Goal: Task Accomplishment & Management: Check status

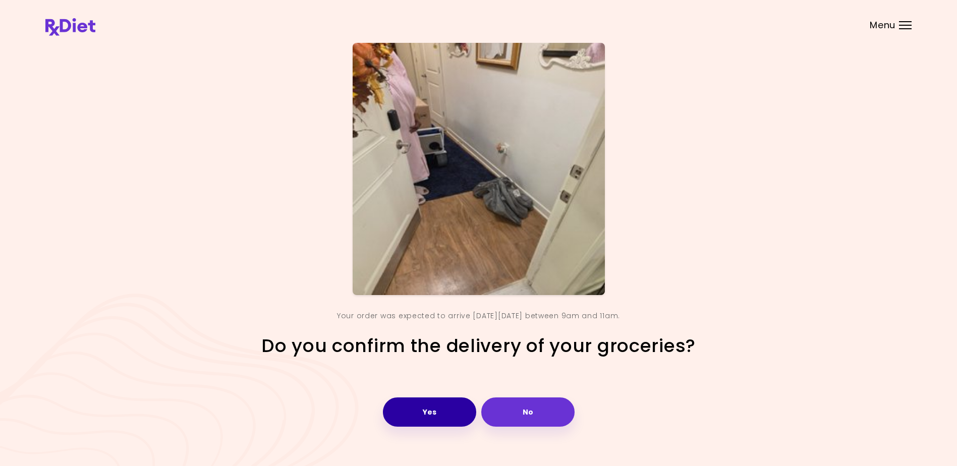
click at [432, 409] on button "Yes" at bounding box center [429, 411] width 93 height 29
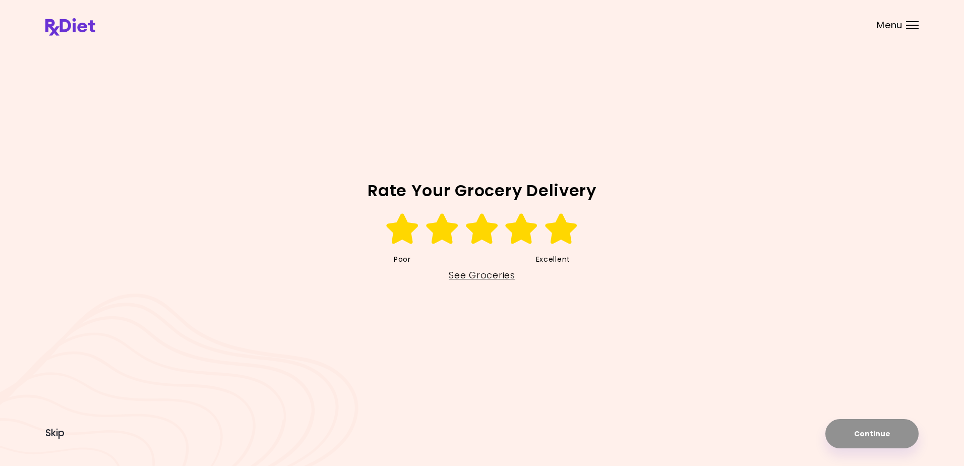
click at [557, 224] on icon at bounding box center [561, 229] width 35 height 30
click at [864, 432] on button "Continue" at bounding box center [872, 433] width 93 height 29
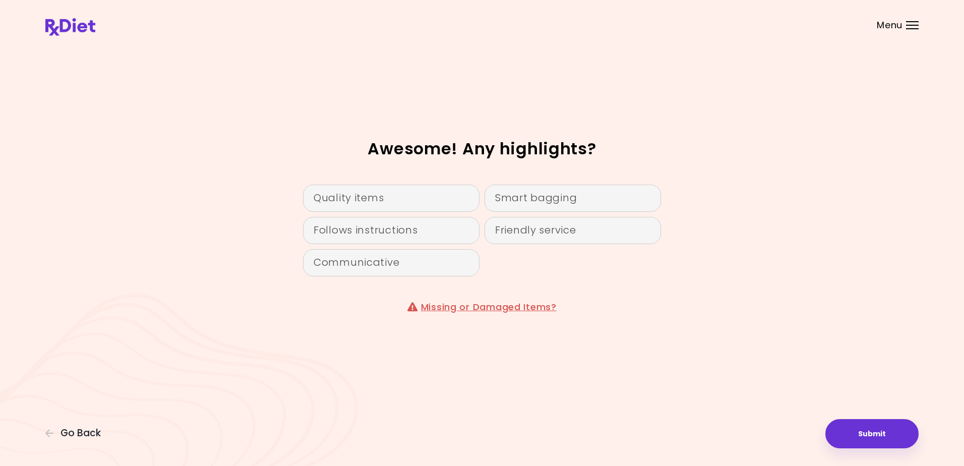
click at [909, 23] on div "Menu" at bounding box center [912, 25] width 13 height 8
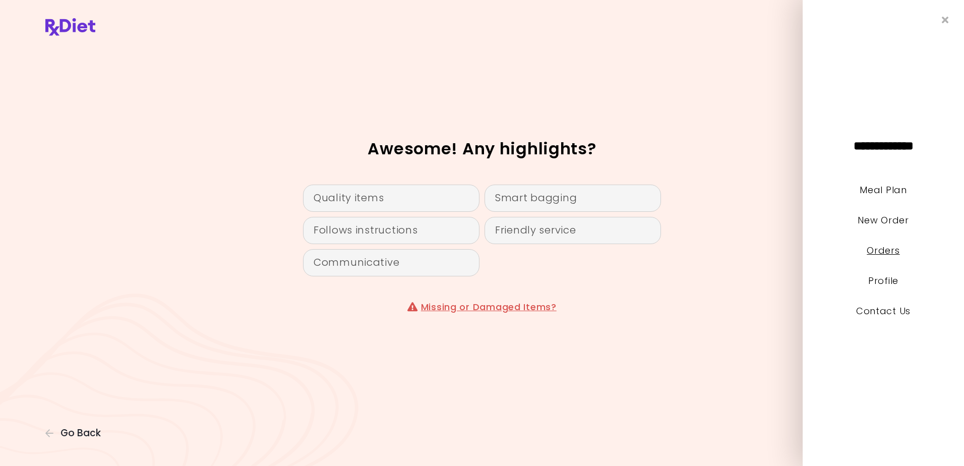
click at [881, 248] on link "Orders" at bounding box center [883, 250] width 33 height 13
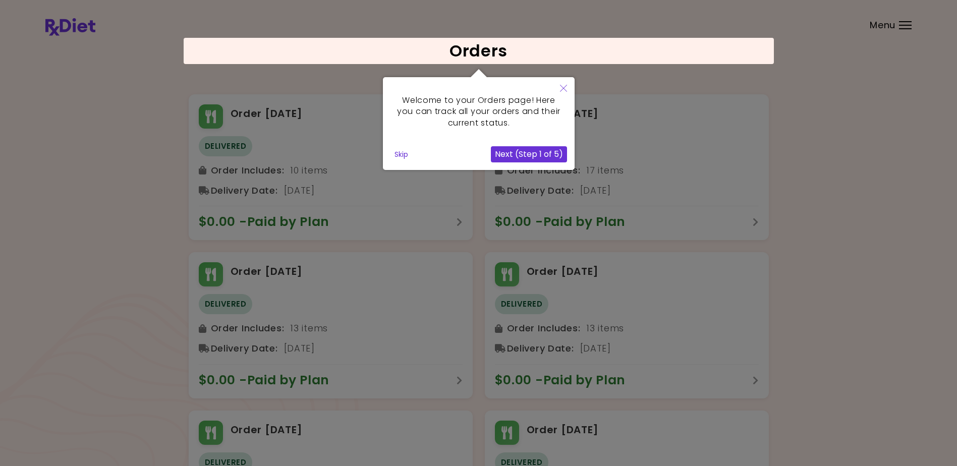
click at [398, 152] on button "Skip" at bounding box center [401, 154] width 22 height 15
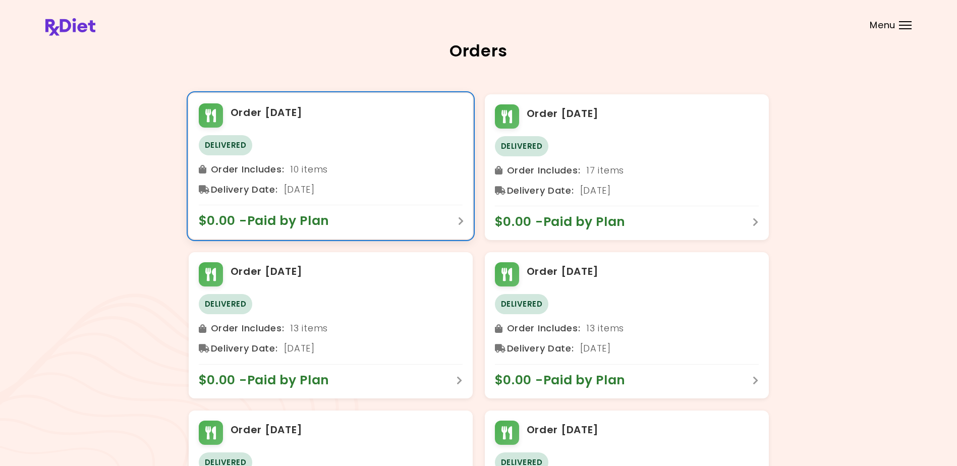
click at [401, 167] on div "Order Includes : 10 items" at bounding box center [331, 169] width 264 height 16
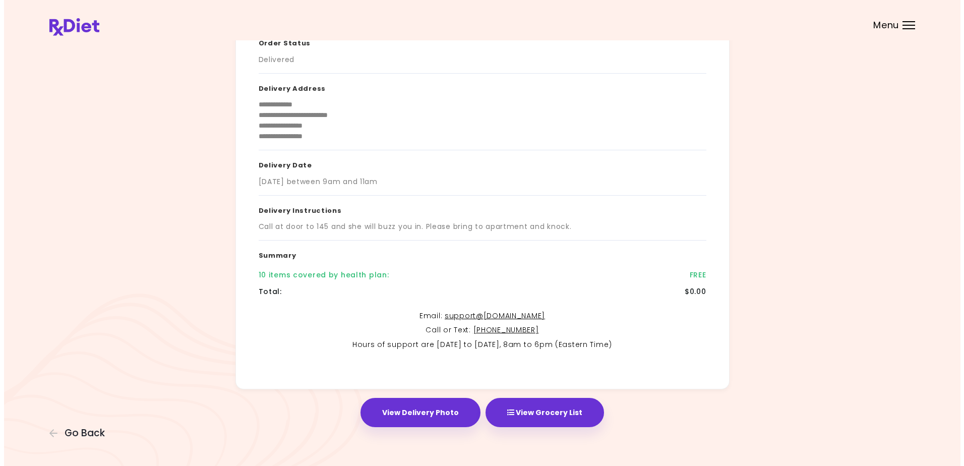
scroll to position [72, 0]
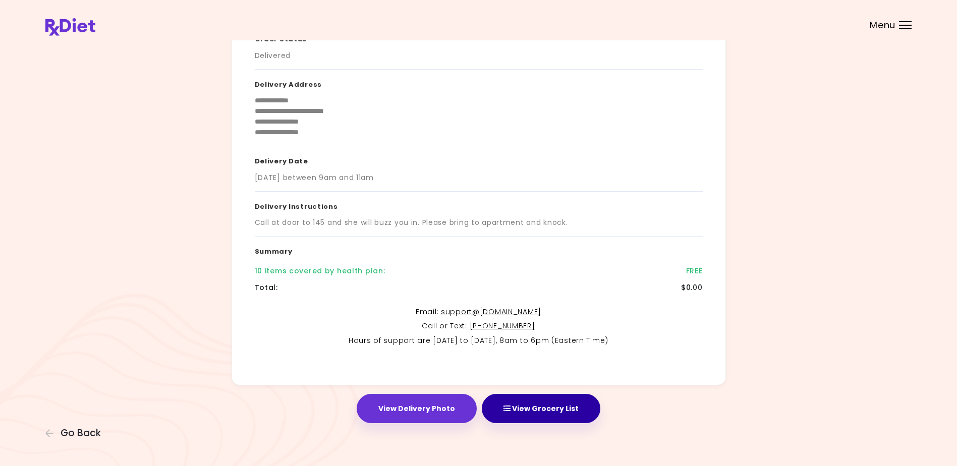
click at [531, 416] on button "View Grocery List" at bounding box center [541, 408] width 119 height 29
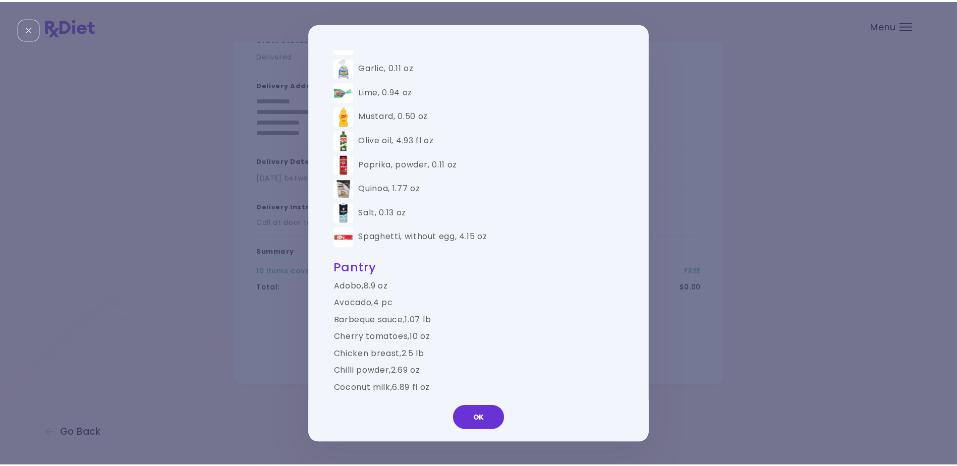
scroll to position [555, 0]
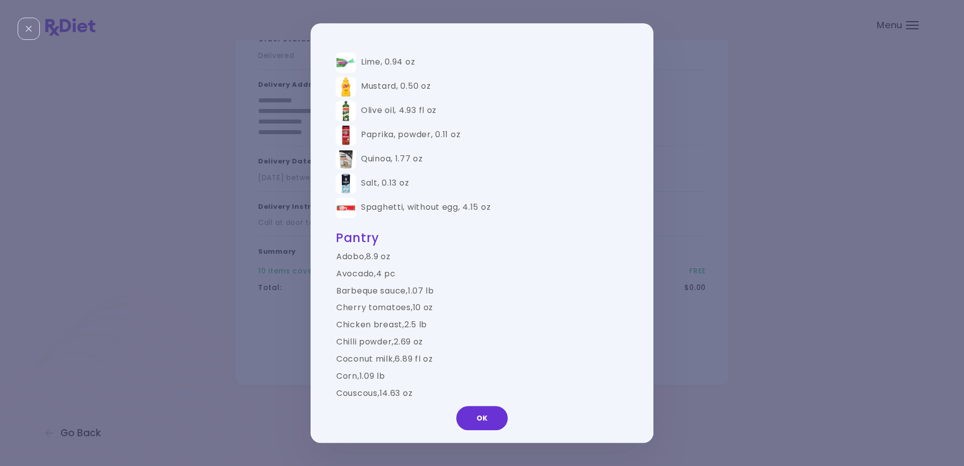
click at [479, 414] on button "OK" at bounding box center [481, 418] width 51 height 24
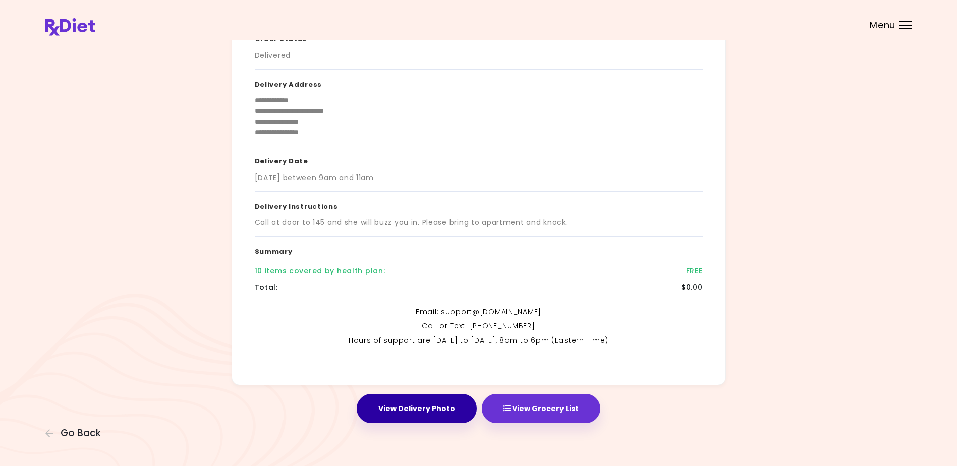
click at [436, 411] on button "View Delivery Photo" at bounding box center [417, 408] width 120 height 29
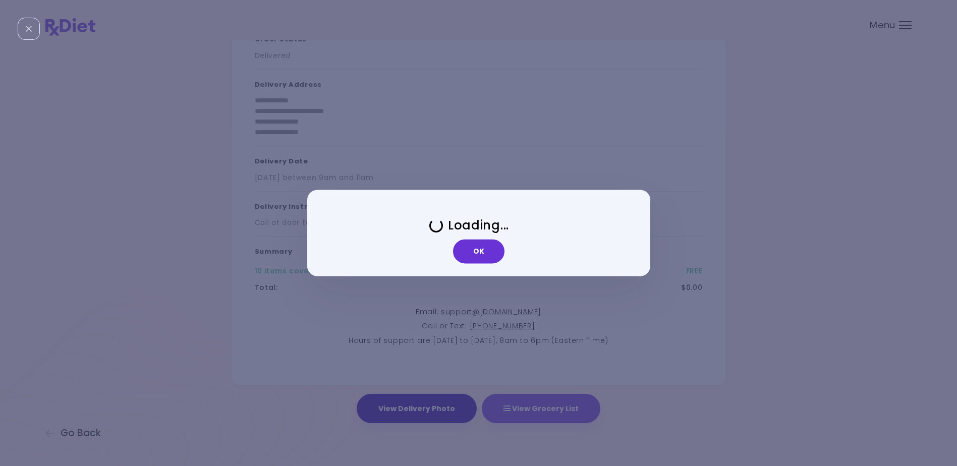
scroll to position [0, 0]
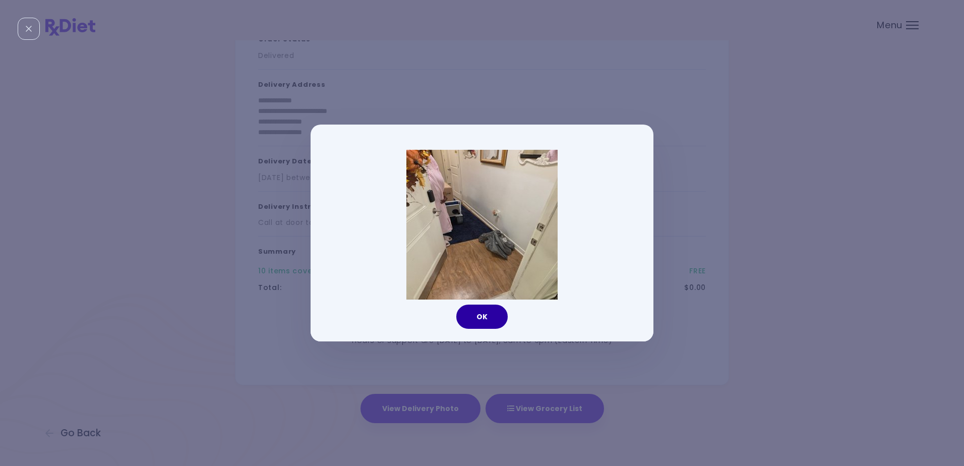
click at [485, 324] on button "OK" at bounding box center [481, 317] width 51 height 24
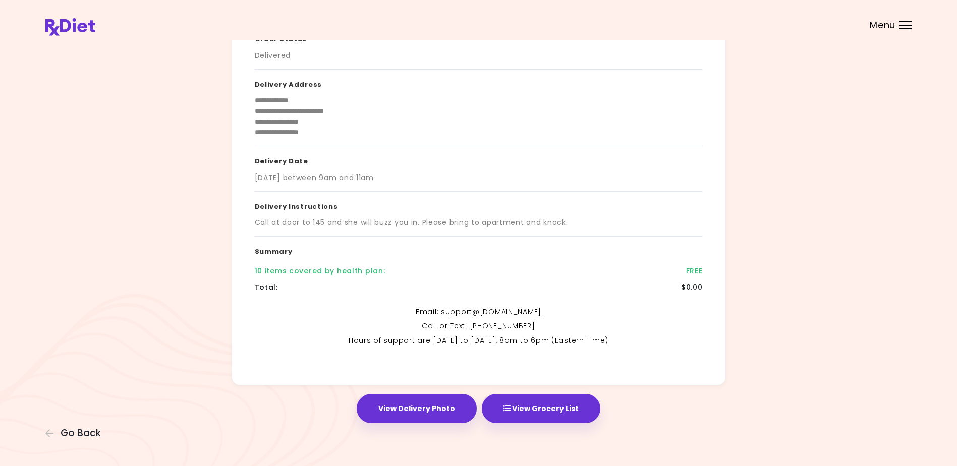
click at [897, 24] on header at bounding box center [478, 20] width 957 height 40
click at [905, 26] on div "Menu" at bounding box center [905, 25] width 13 height 8
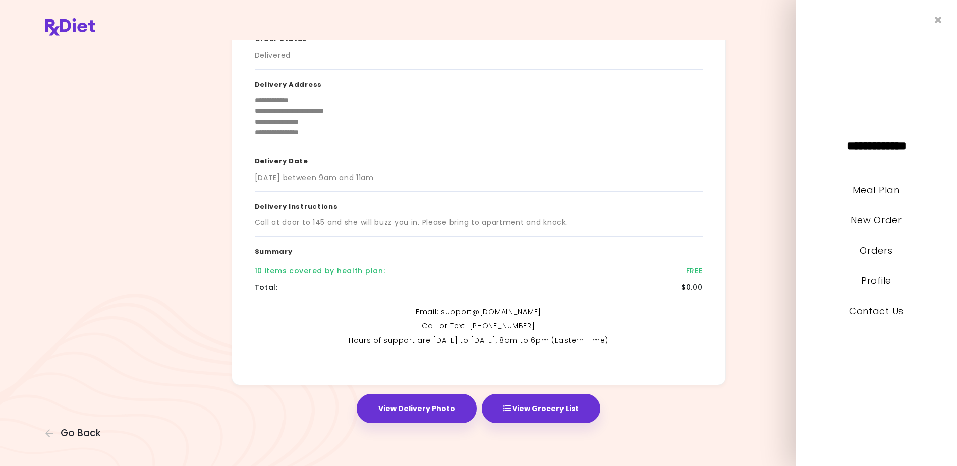
click at [873, 189] on link "Meal Plan" at bounding box center [875, 190] width 47 height 13
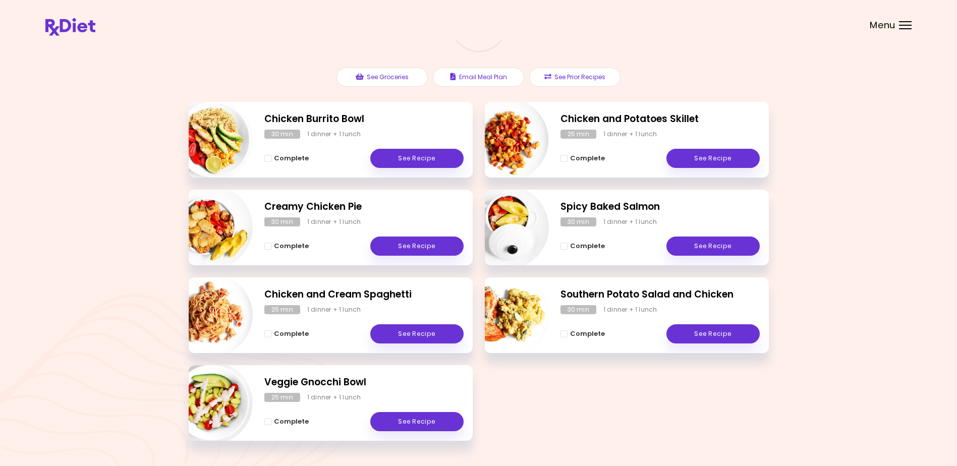
scroll to position [129, 0]
